Goal: Transaction & Acquisition: Purchase product/service

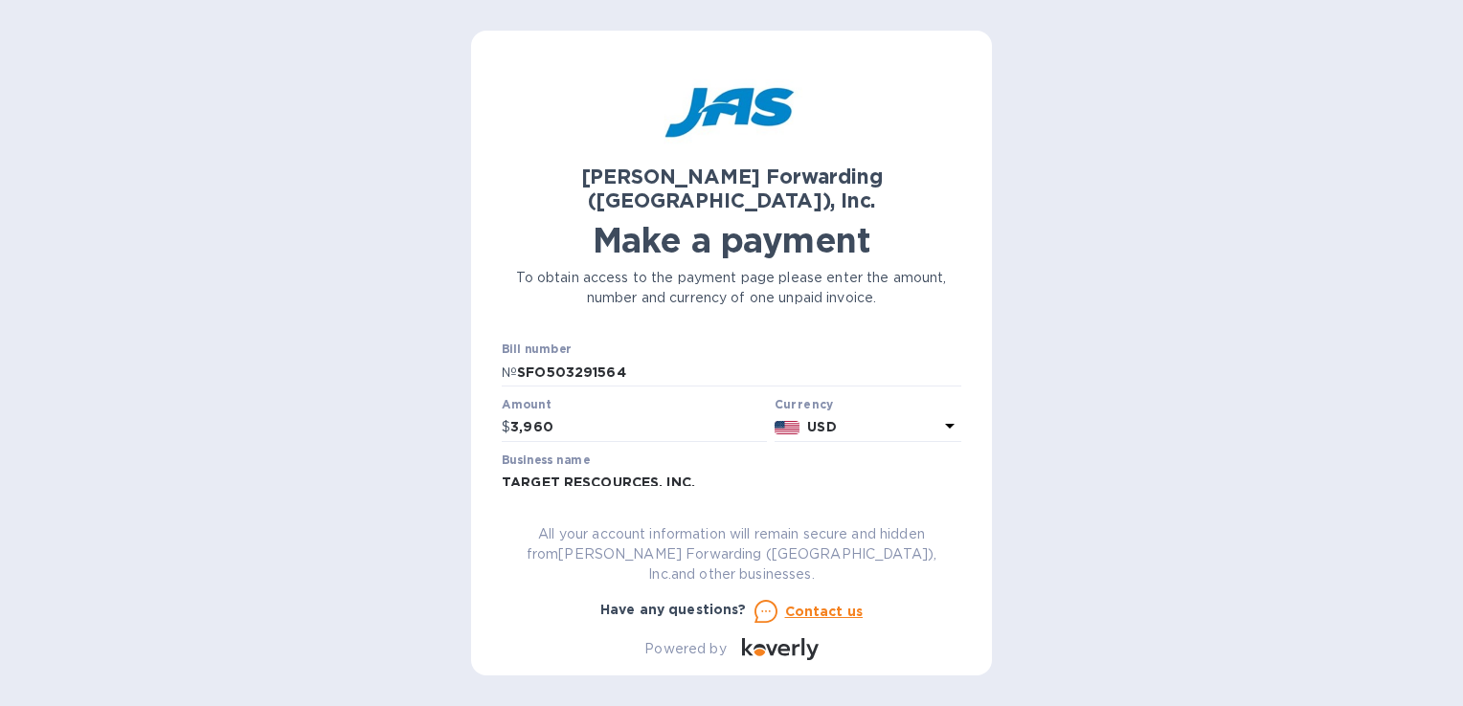
click at [373, 57] on div "[PERSON_NAME] Forwarding ([GEOGRAPHIC_DATA]), Inc. Make a payment To obtain acc…" at bounding box center [731, 353] width 1463 height 706
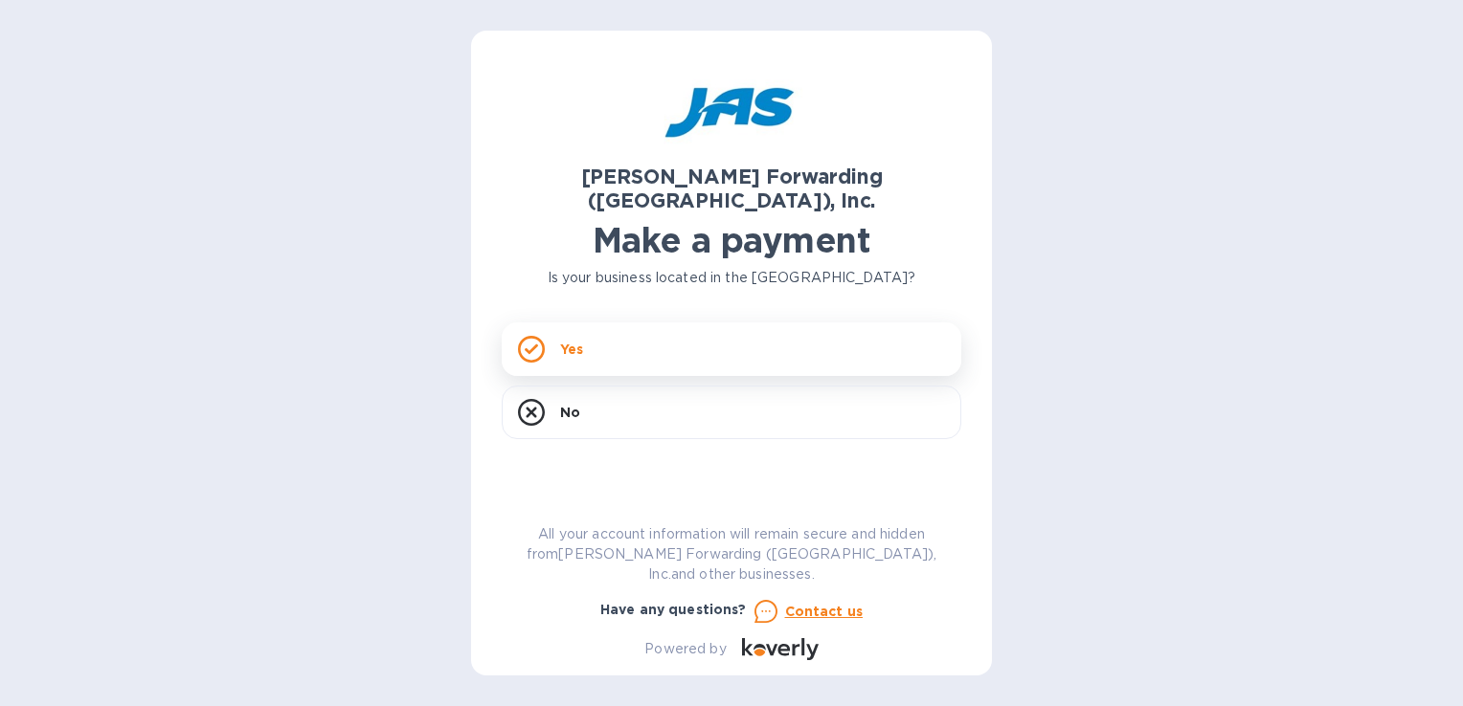
click at [617, 328] on div "Yes" at bounding box center [732, 350] width 460 height 54
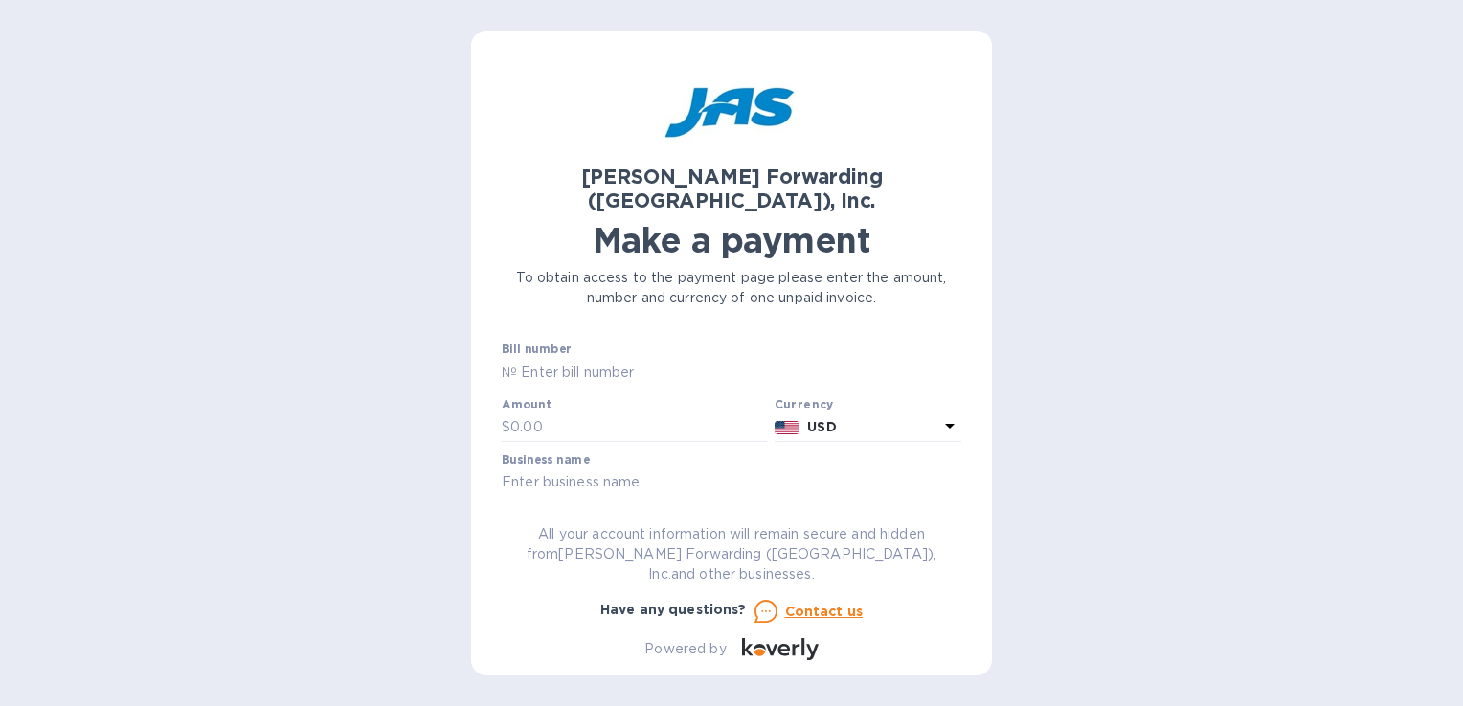
click at [606, 358] on input "text" at bounding box center [739, 372] width 444 height 29
type input "SFO503291564"
type input "3,960"
type input "TARGET RESCOURCES, INC."
type input "TRI07012025"
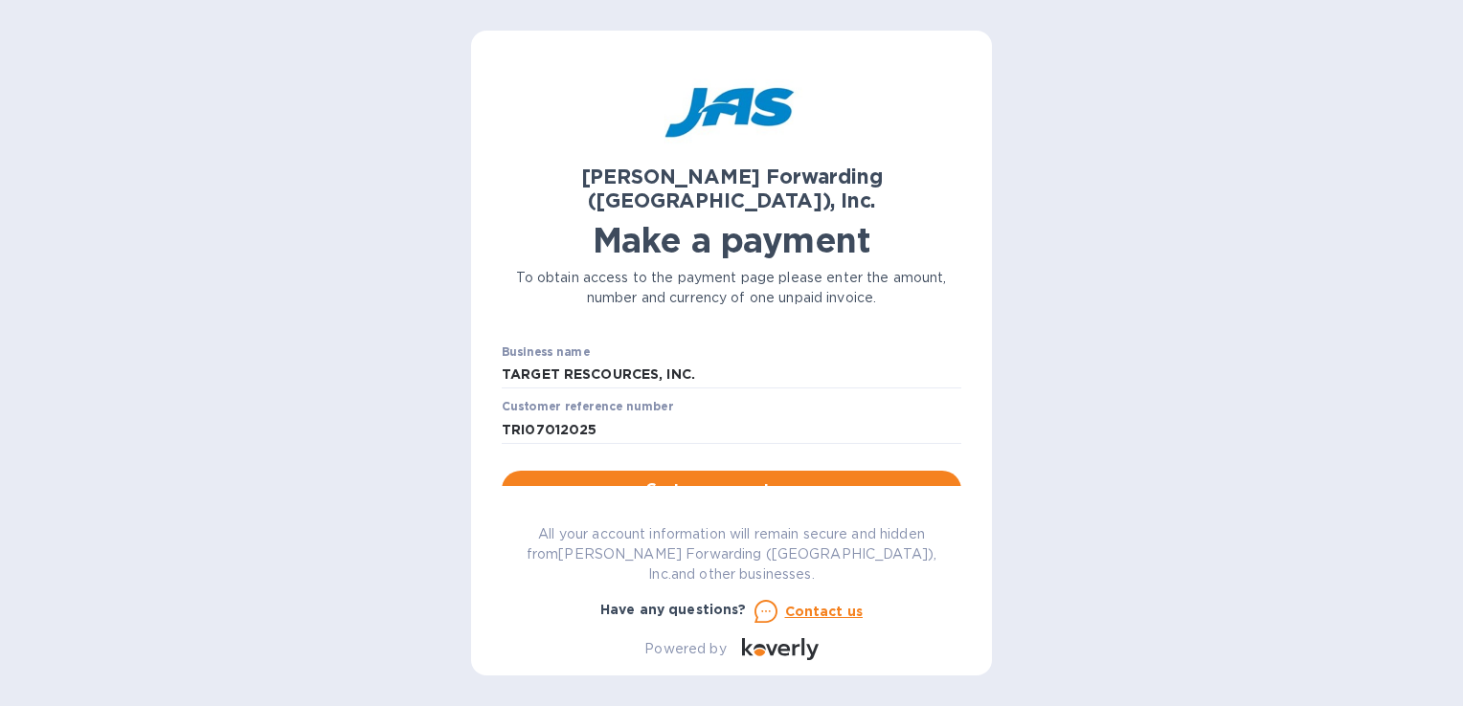
scroll to position [115, 0]
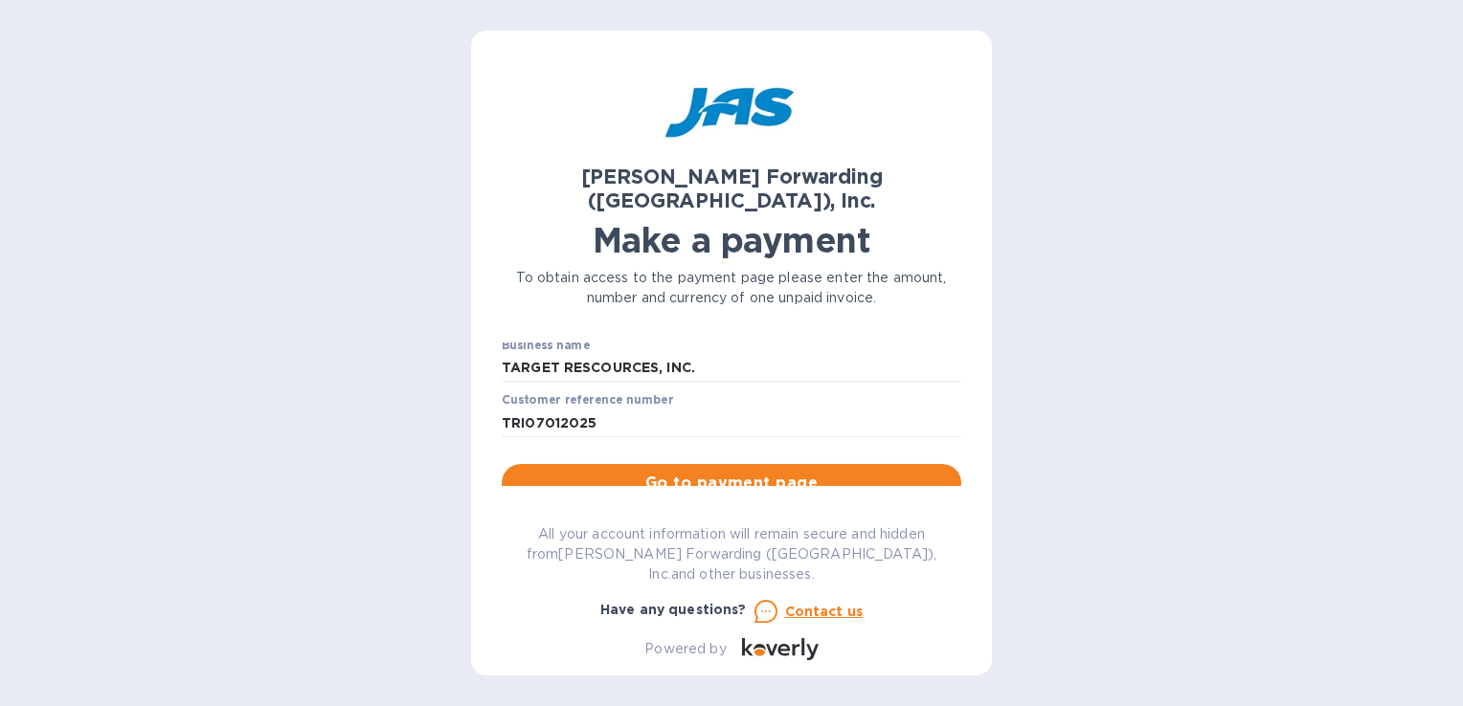
click at [682, 472] on span "Go to payment page" at bounding box center [731, 483] width 429 height 23
